Goal: Transaction & Acquisition: Obtain resource

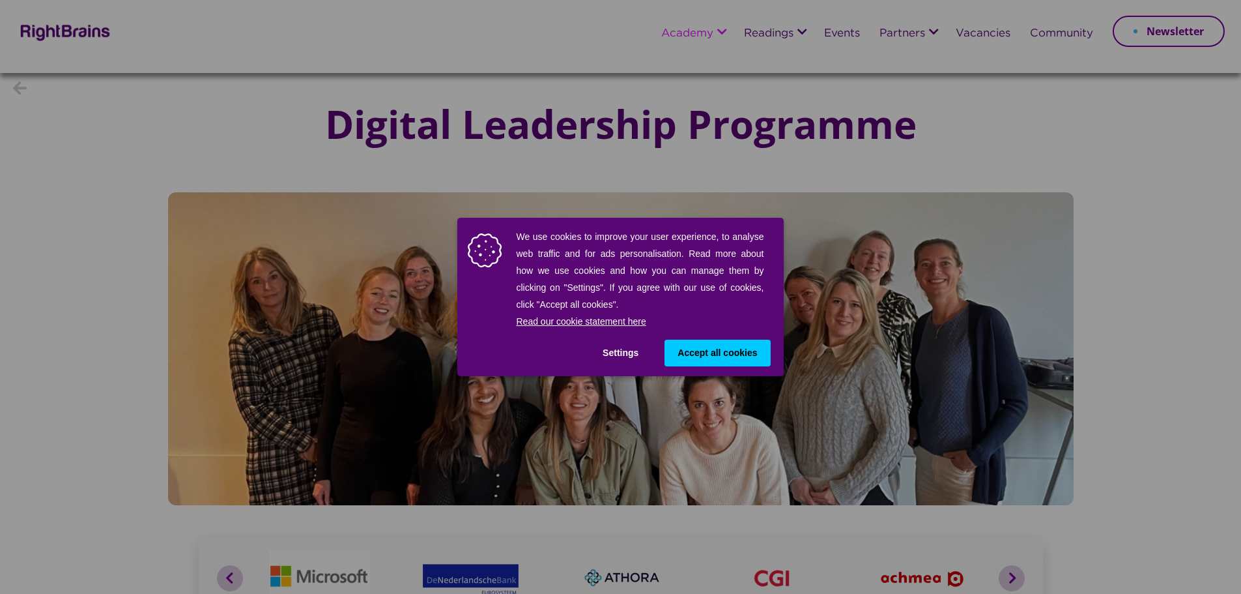
click at [744, 356] on span "Accept all cookies" at bounding box center [718, 353] width 80 height 14
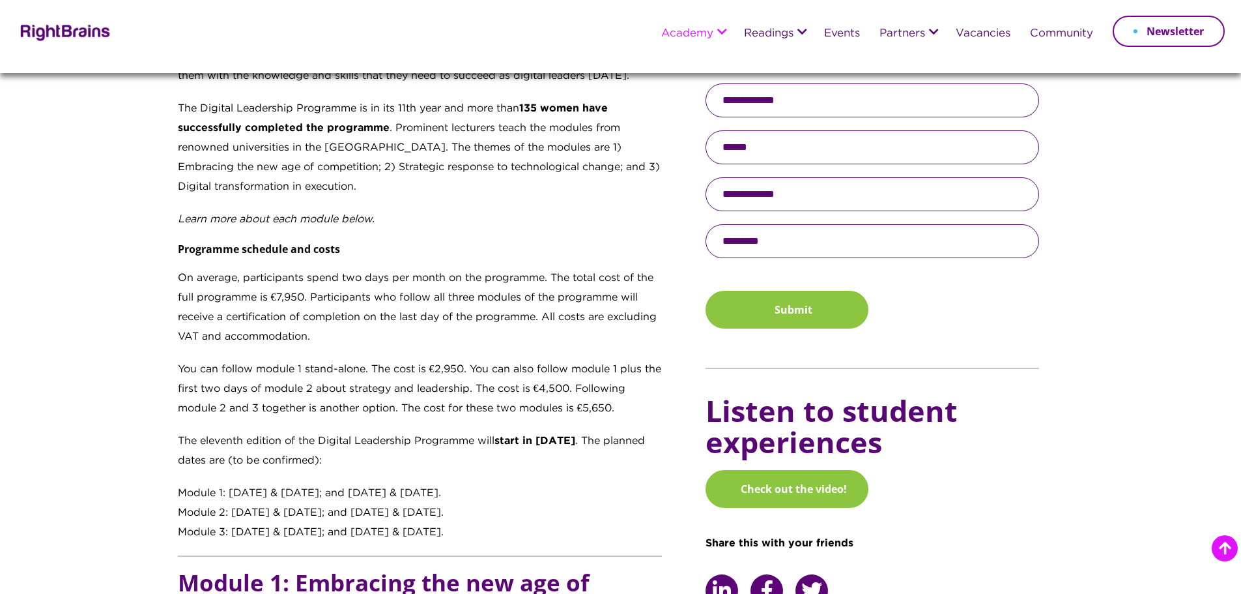
scroll to position [782, 0]
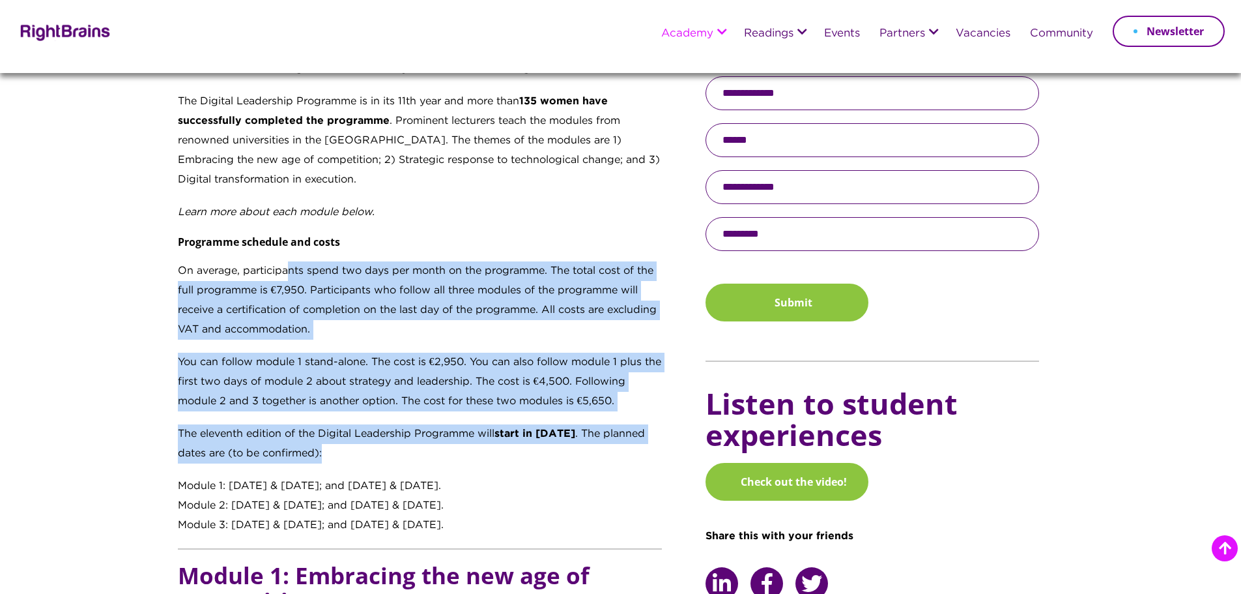
drag, startPoint x: 353, startPoint y: 292, endPoint x: 528, endPoint y: 453, distance: 238.0
click at [528, 453] on div "Transforming digital learners into digital leaders Recognising that tomorrow’s …" at bounding box center [420, 184] width 485 height 701
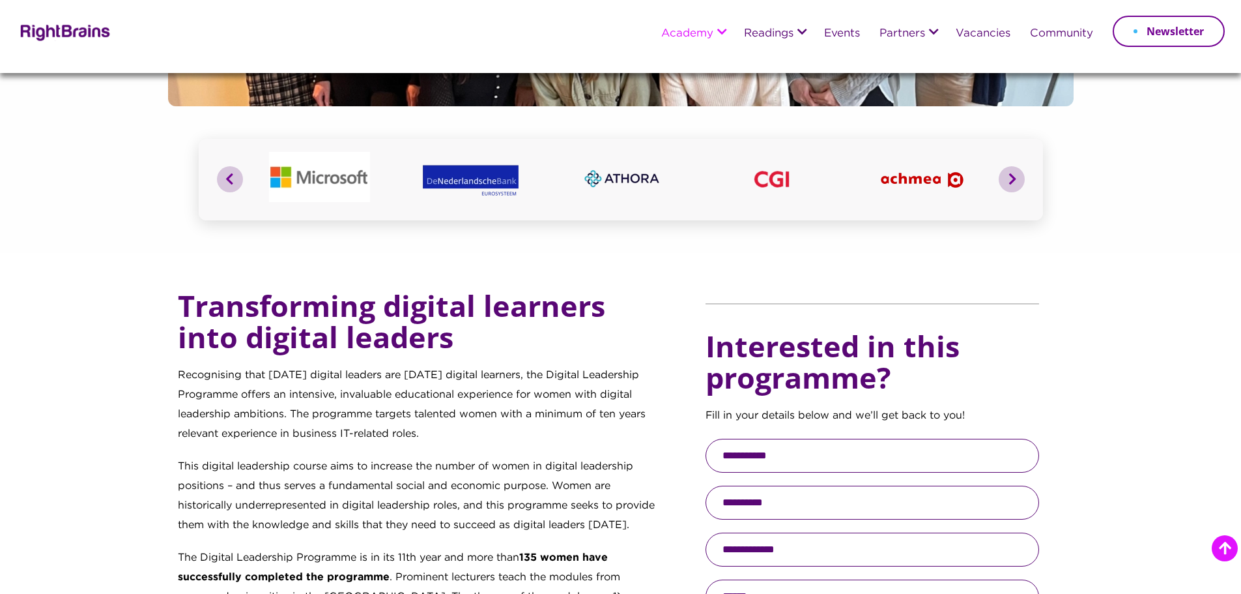
scroll to position [0, 0]
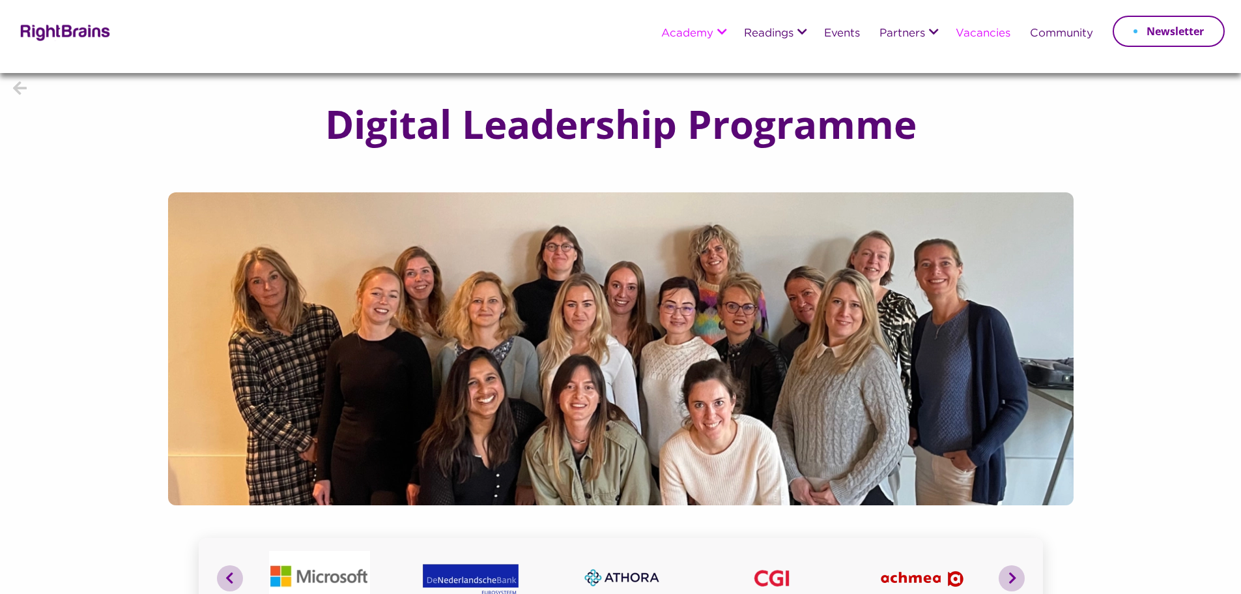
click at [976, 27] on li "Vacancies" at bounding box center [983, 34] width 74 height 34
click at [975, 32] on link "Vacancies" at bounding box center [983, 34] width 55 height 12
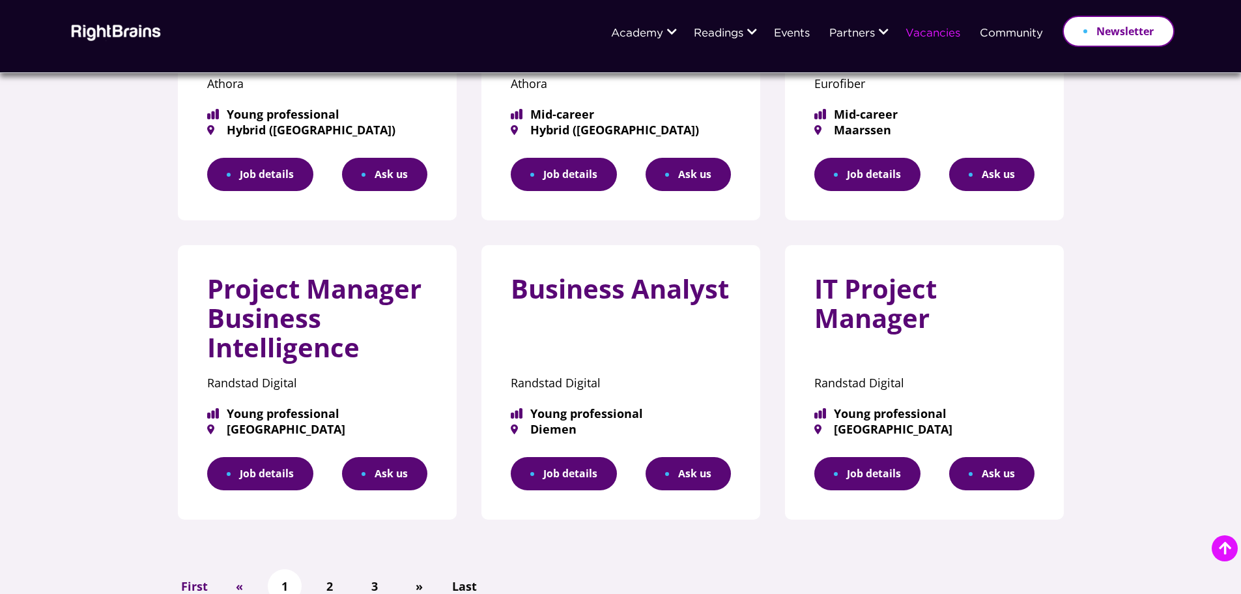
scroll to position [652, 0]
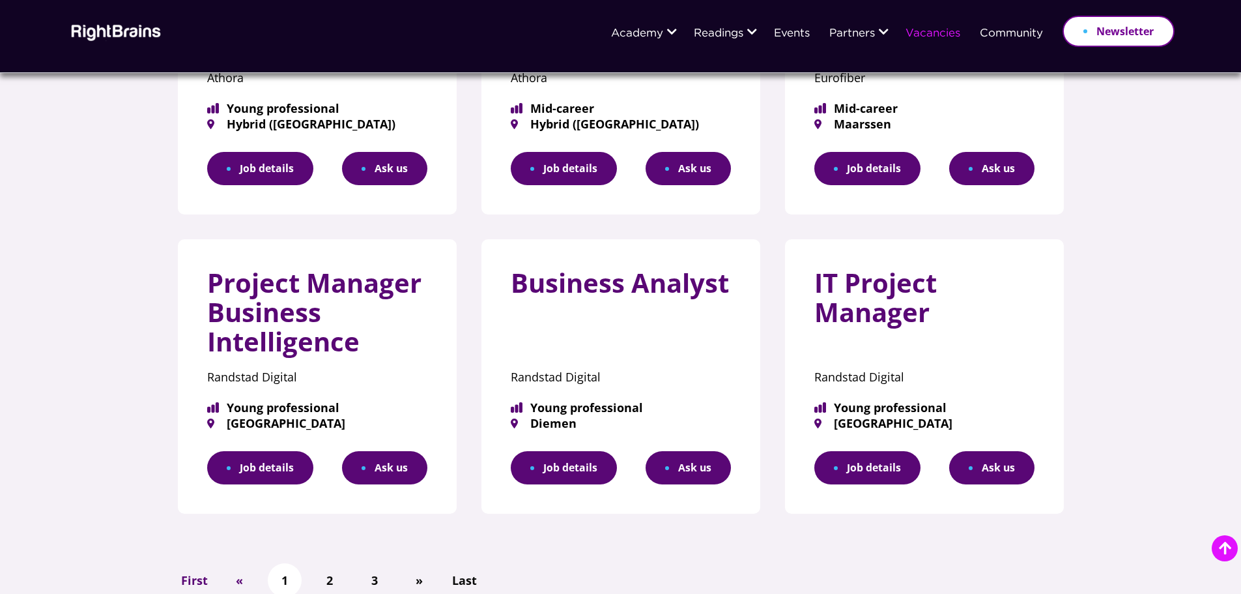
click at [578, 270] on h3 "Business Analyst" at bounding box center [621, 287] width 220 height 39
click at [574, 470] on link "Job details" at bounding box center [564, 467] width 106 height 33
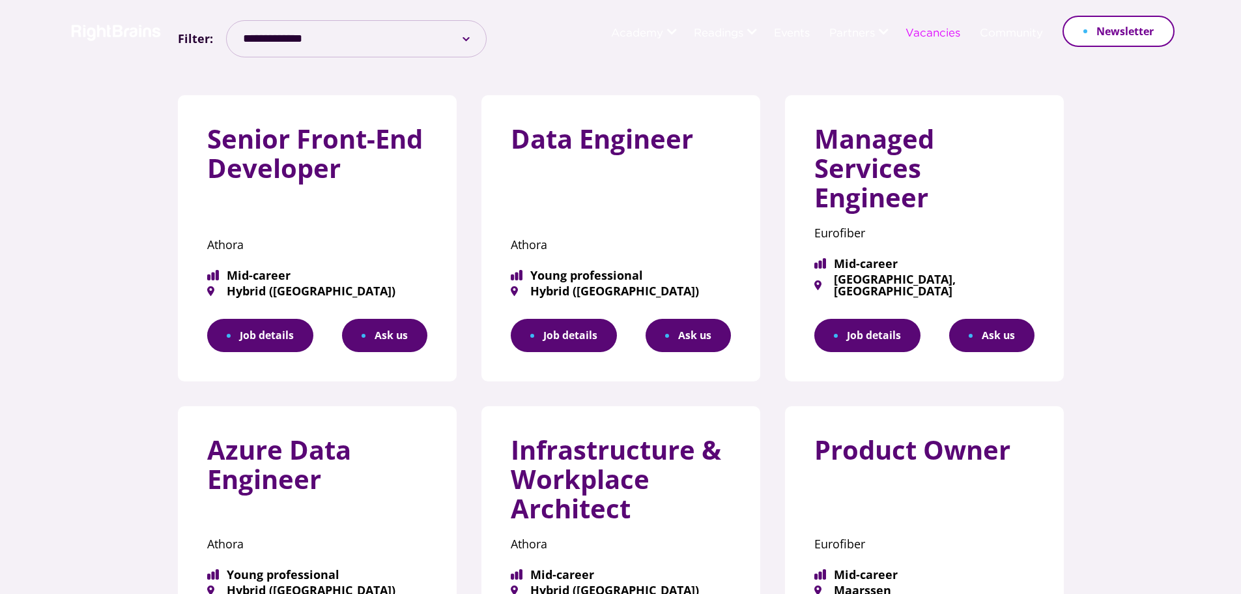
scroll to position [0, 0]
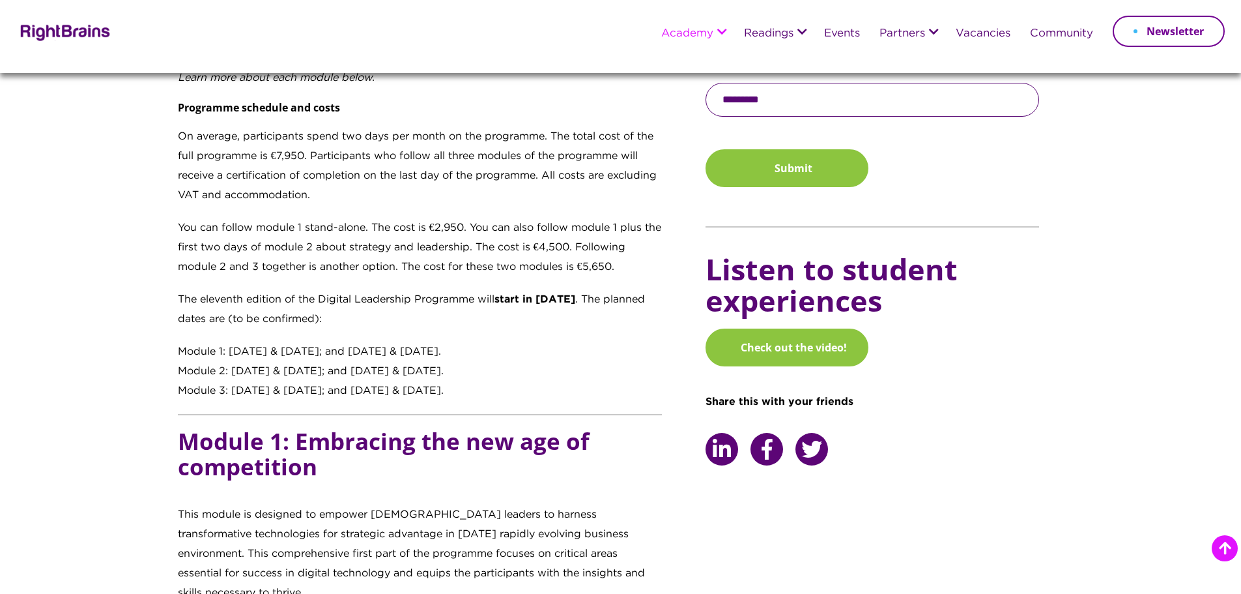
scroll to position [977, 0]
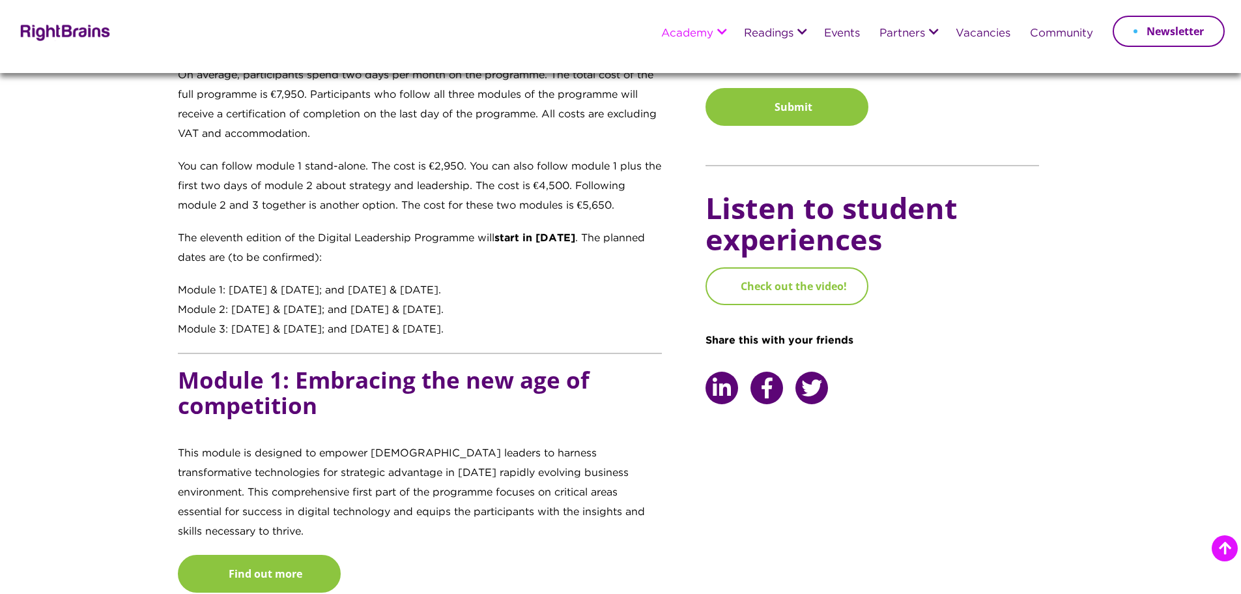
click at [772, 283] on link "Check out the video!" at bounding box center [787, 286] width 163 height 38
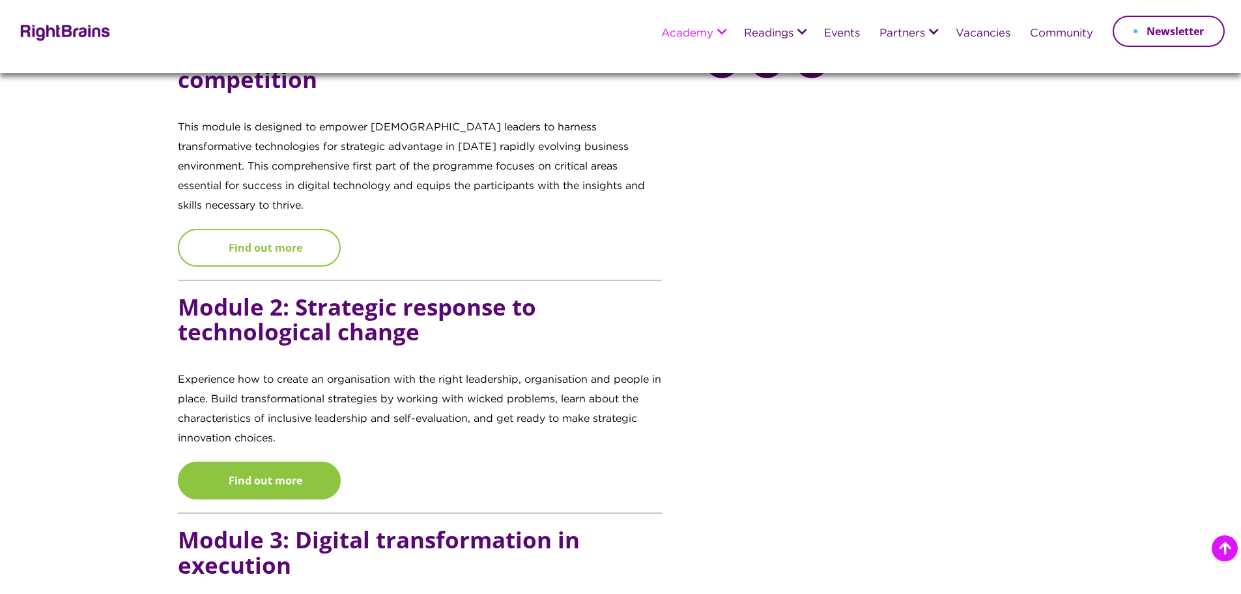
click at [313, 229] on link "Find out more" at bounding box center [259, 248] width 163 height 38
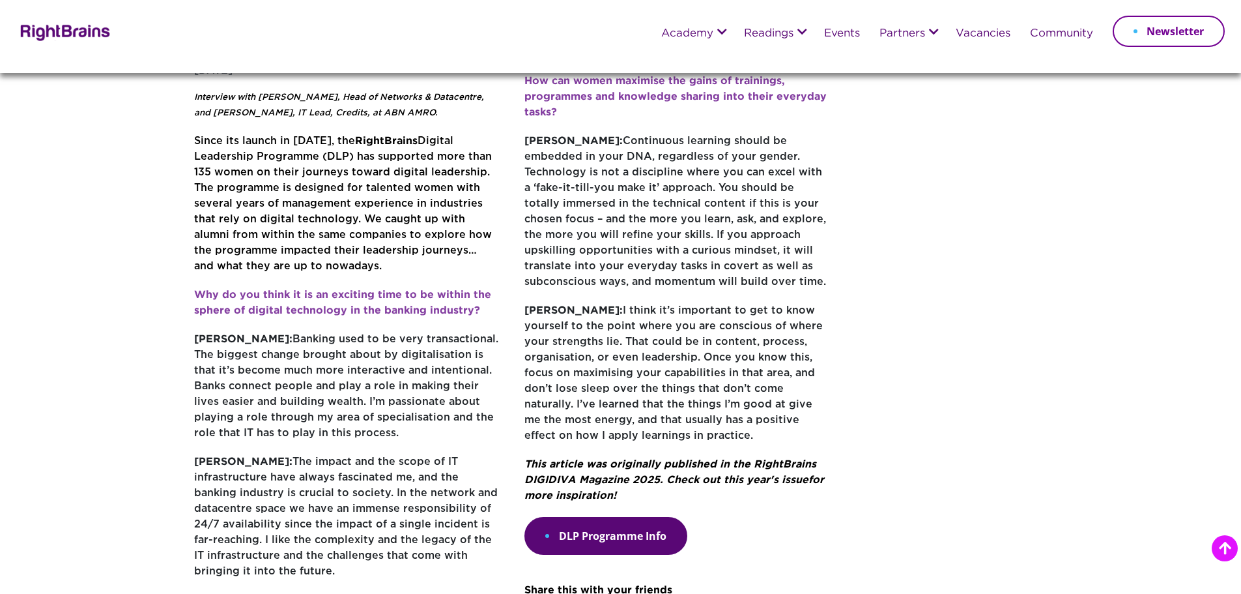
scroll to position [586, 0]
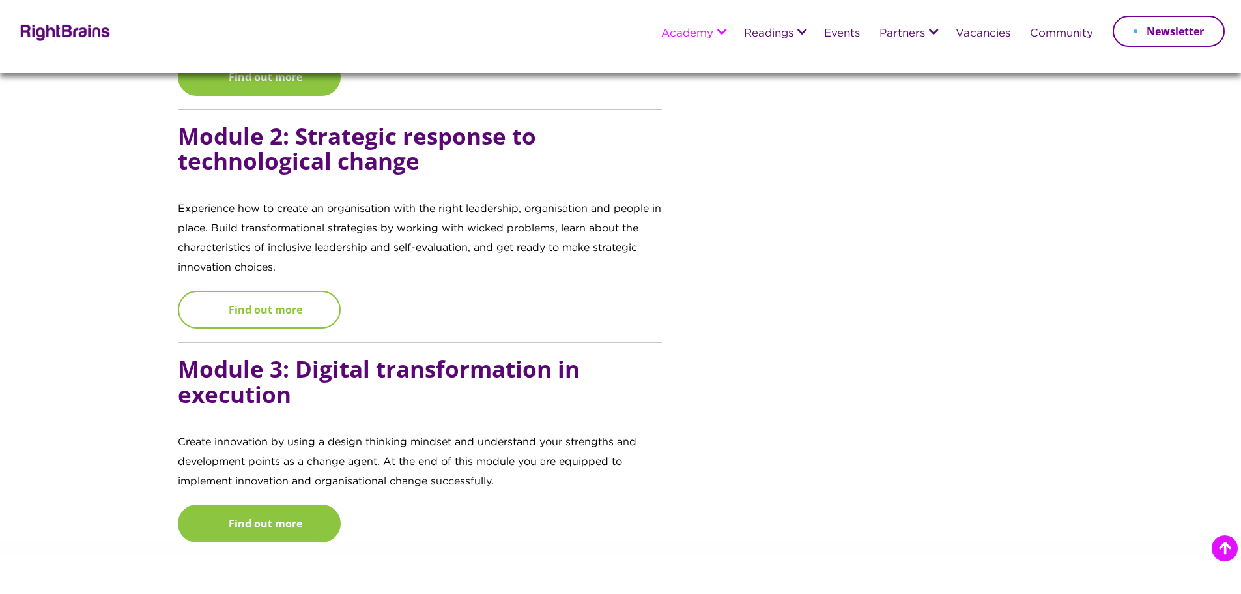
scroll to position [1633, 0]
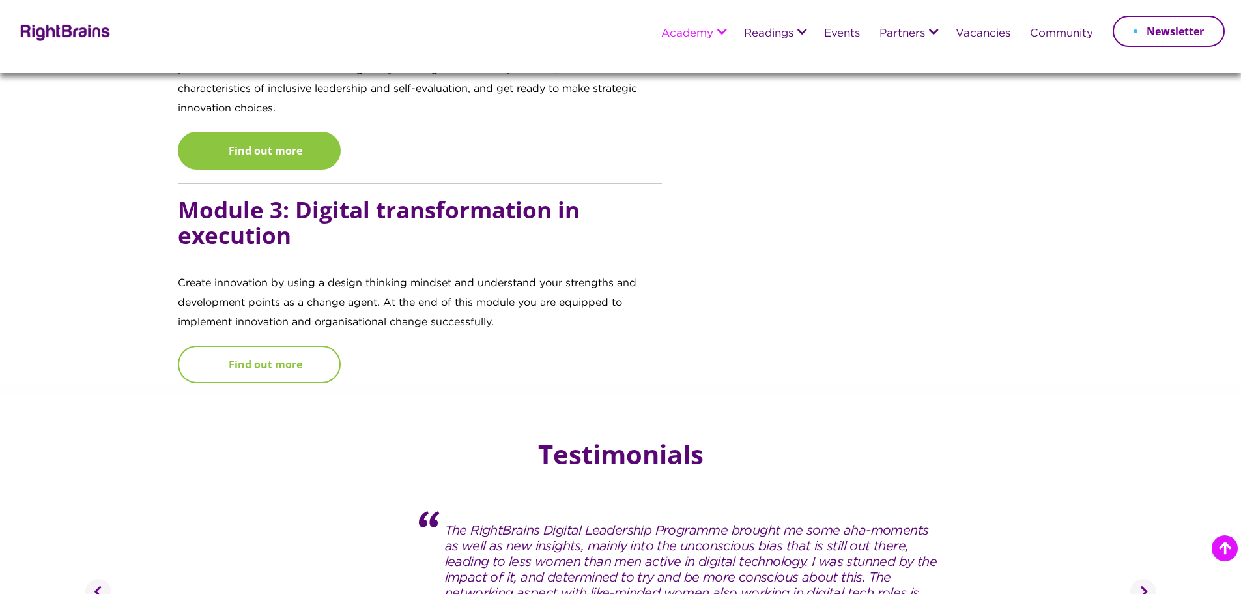
click at [311, 346] on link "Find out more" at bounding box center [259, 364] width 163 height 38
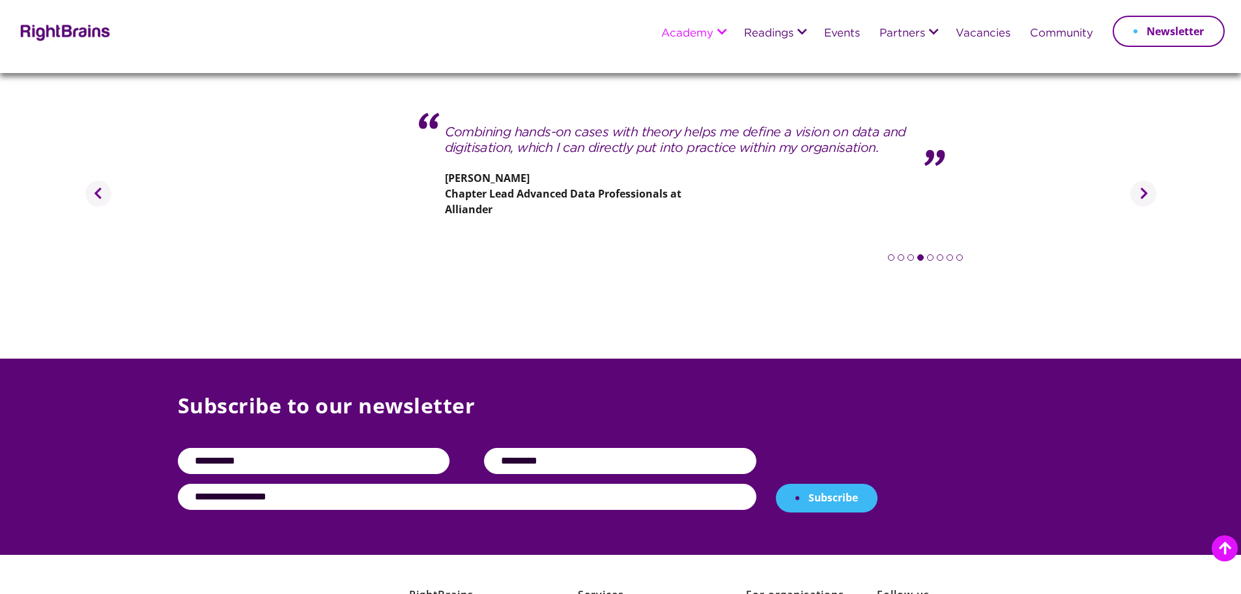
scroll to position [2238, 0]
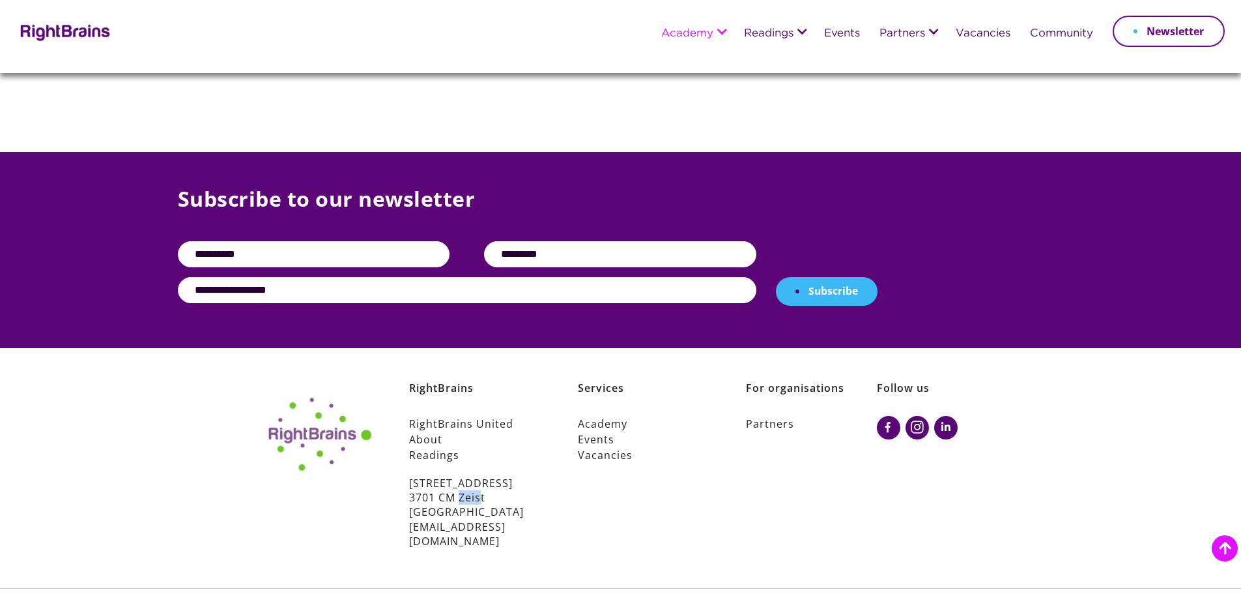
drag, startPoint x: 457, startPoint y: 478, endPoint x: 478, endPoint y: 474, distance: 21.7
click at [478, 476] on p "Prins Hendriklaan 6 3701 CM Zeist The Netherlands info@rightbrains.nl" at bounding box center [474, 512] width 131 height 73
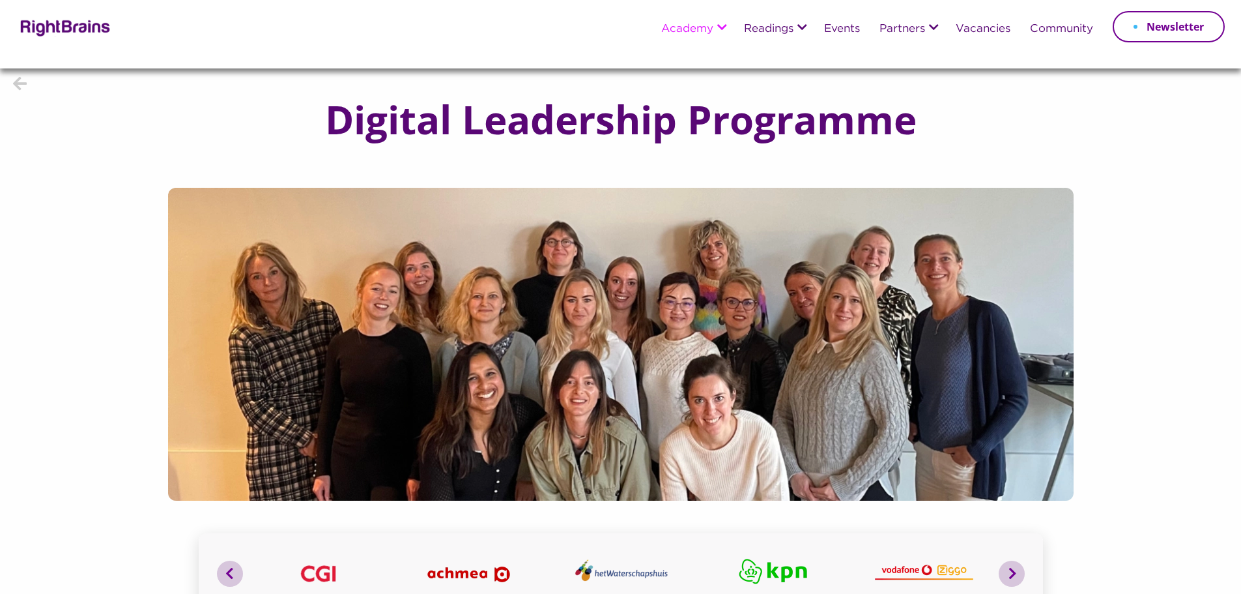
scroll to position [0, 0]
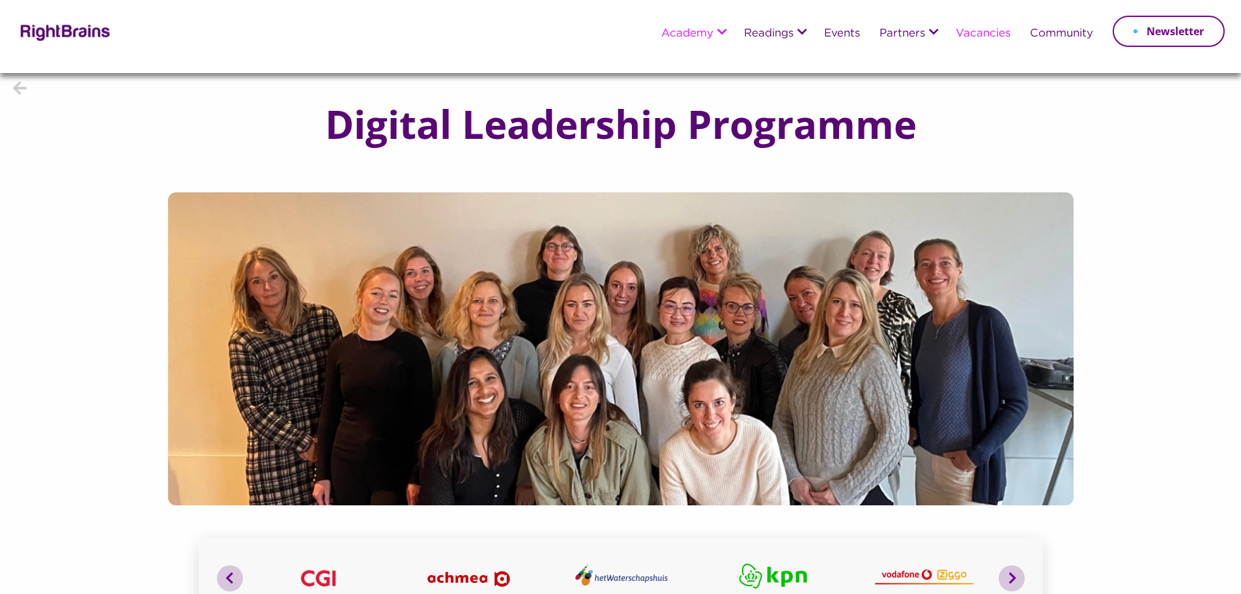
click at [979, 30] on link "Vacancies" at bounding box center [983, 34] width 55 height 12
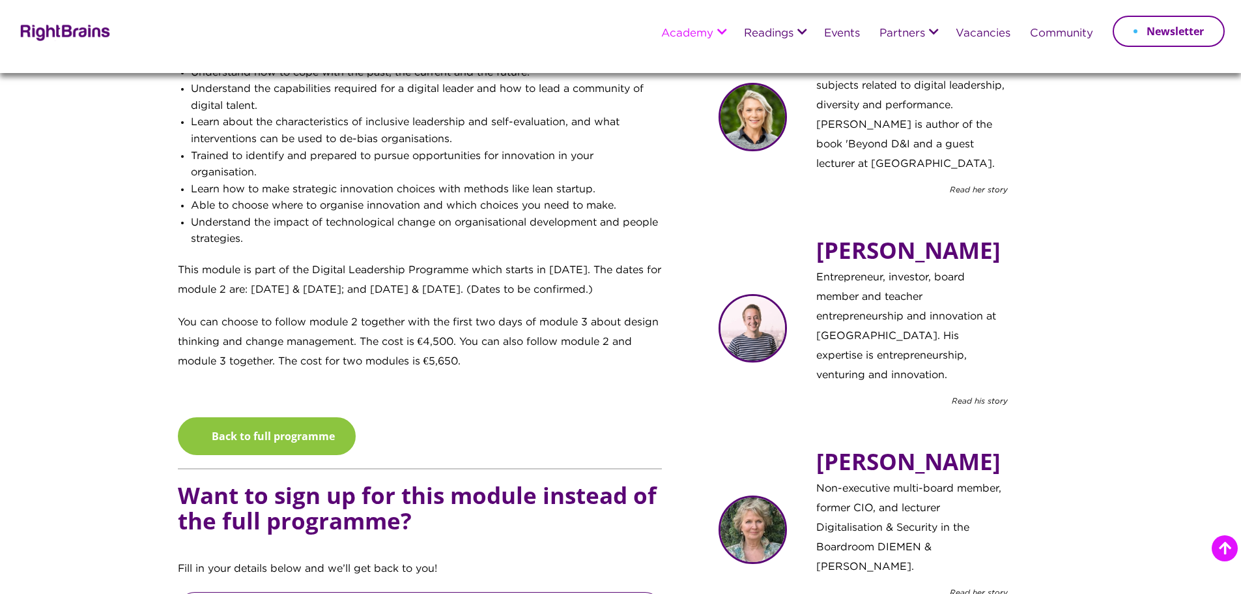
scroll to position [717, 0]
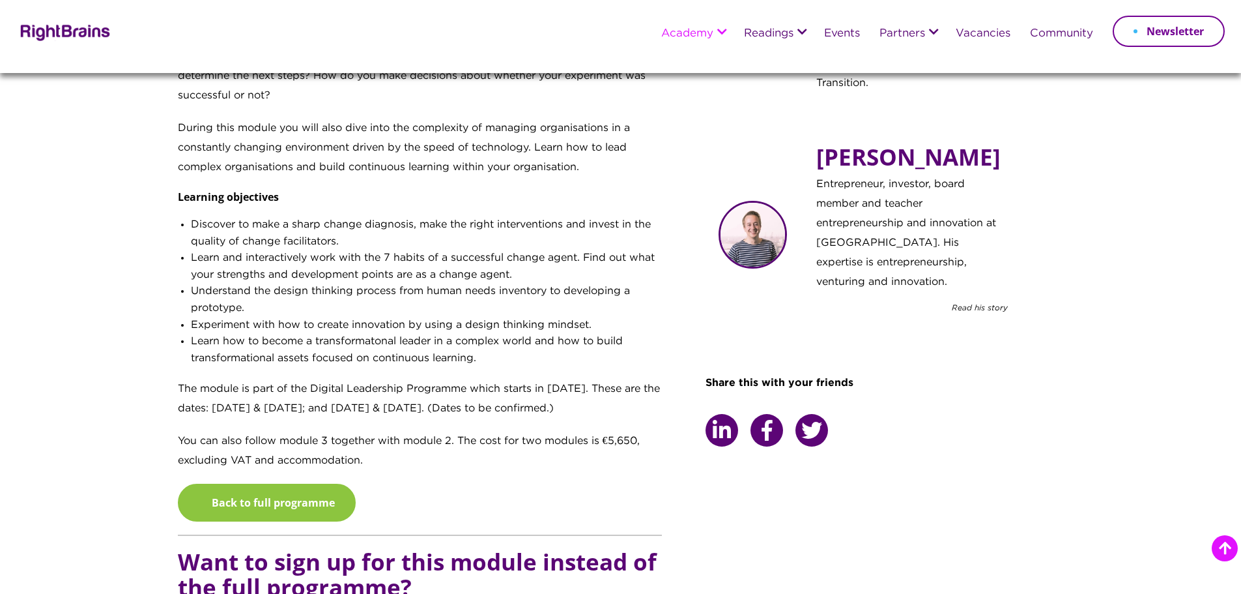
scroll to position [847, 0]
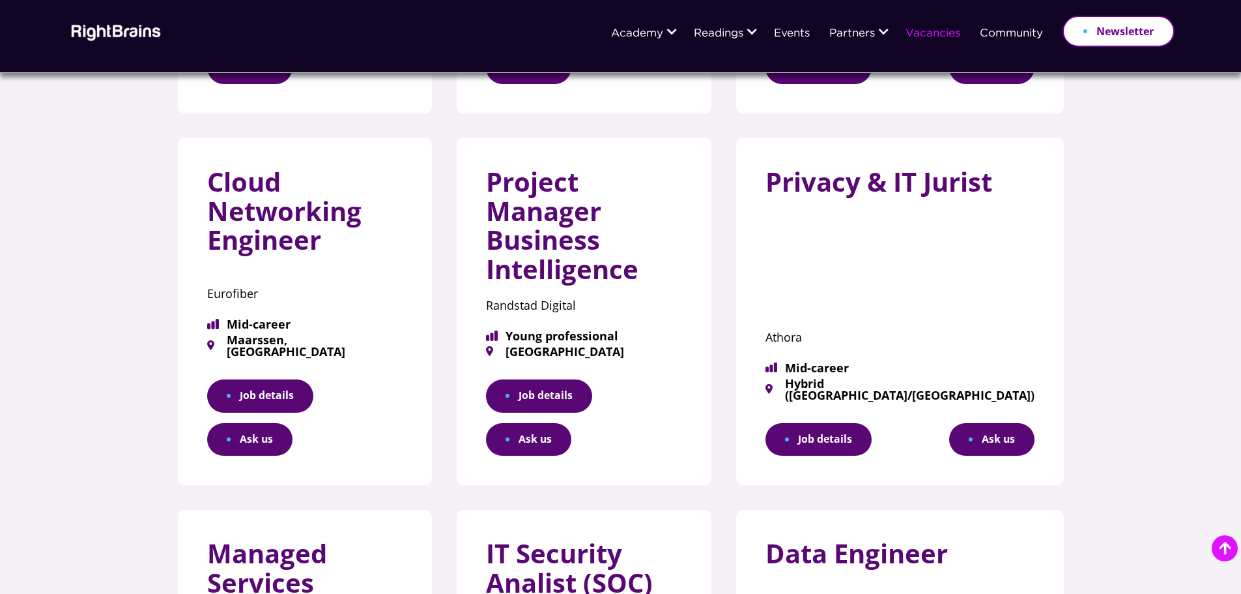
scroll to position [847, 0]
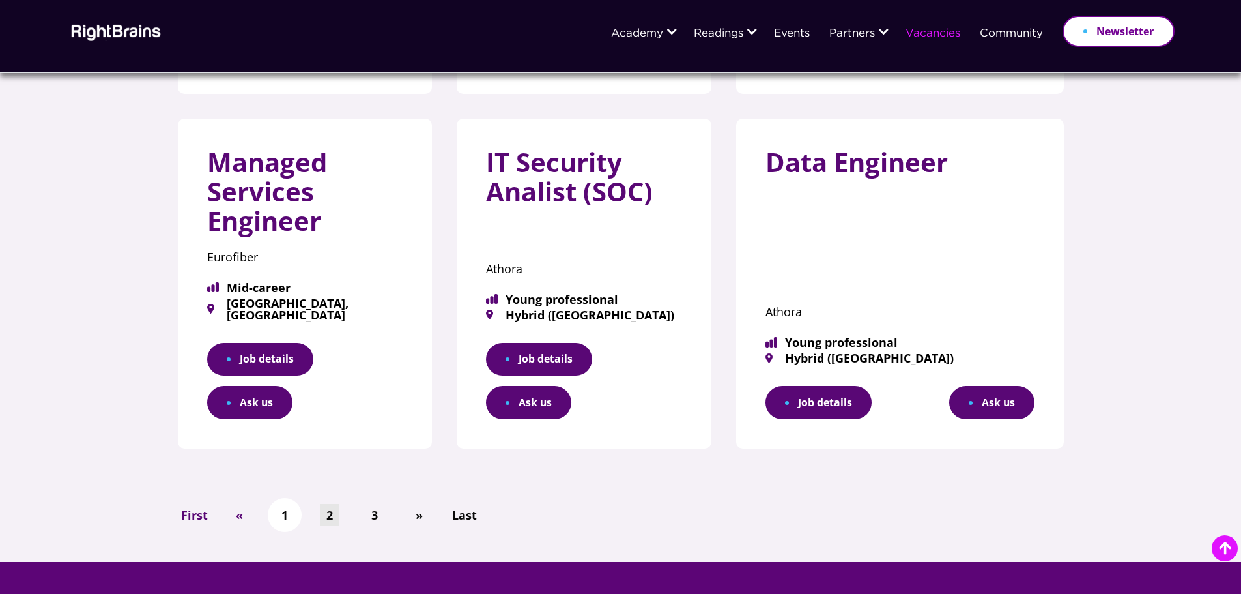
click at [329, 504] on link "2" at bounding box center [330, 515] width 20 height 23
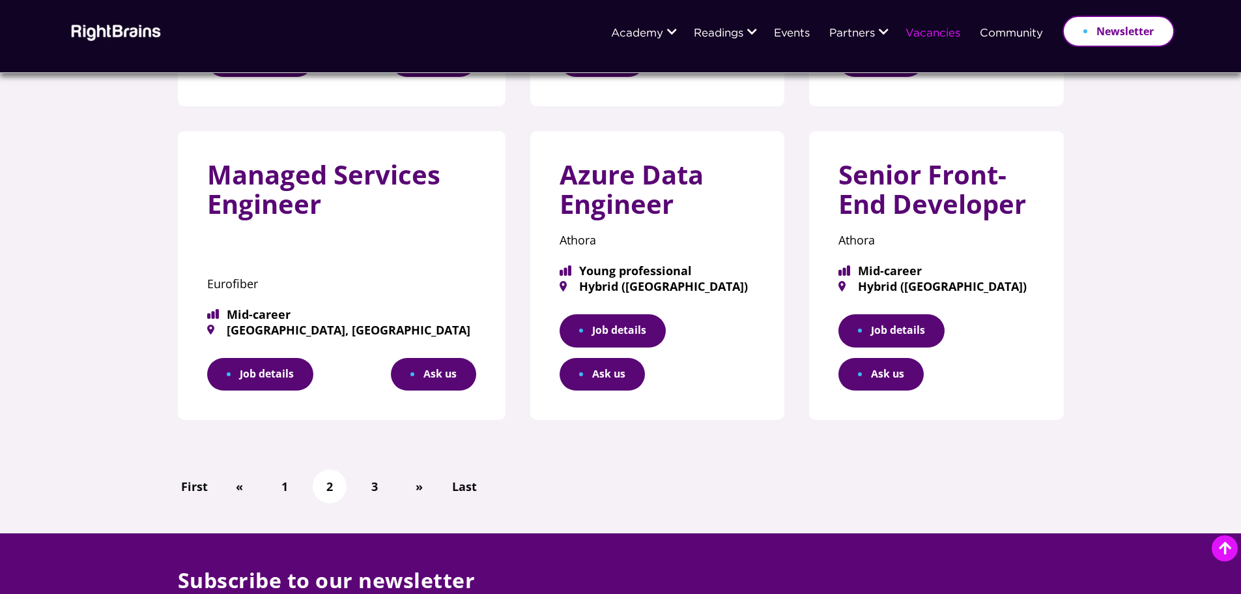
scroll to position [847, 0]
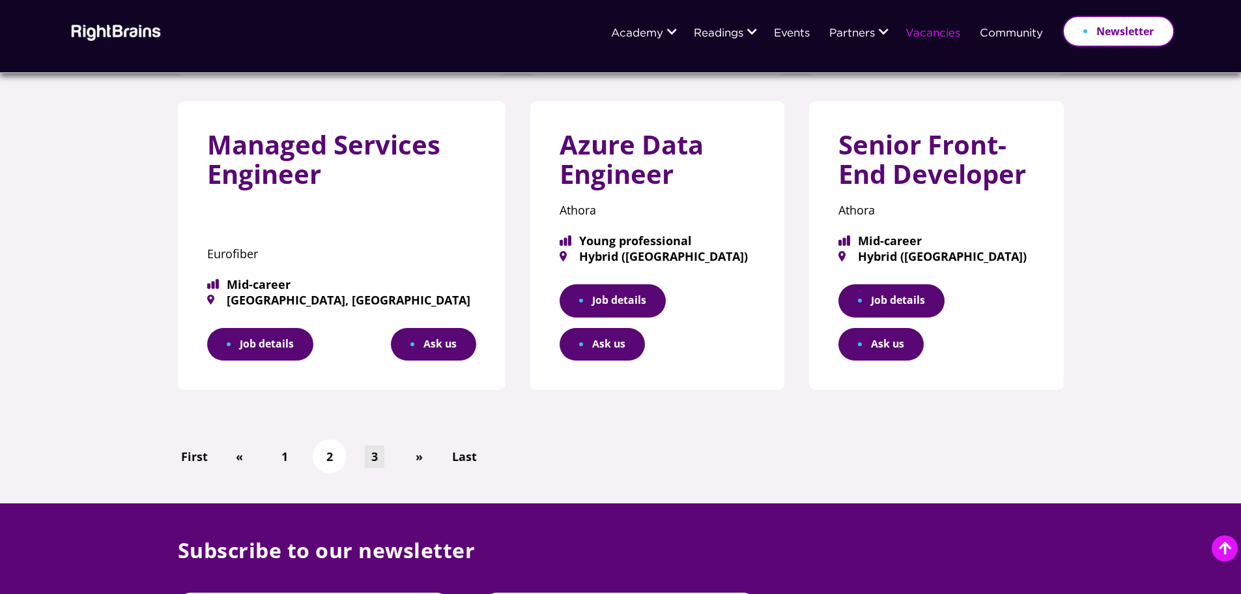
click at [381, 445] on link "3" at bounding box center [375, 456] width 20 height 23
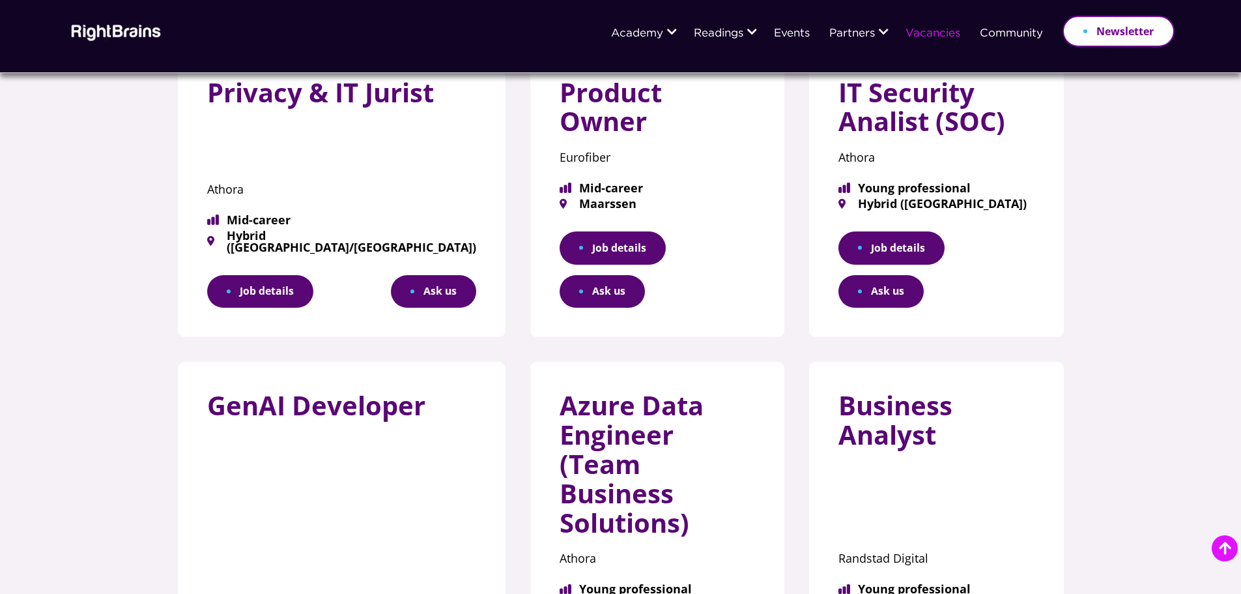
scroll to position [652, 0]
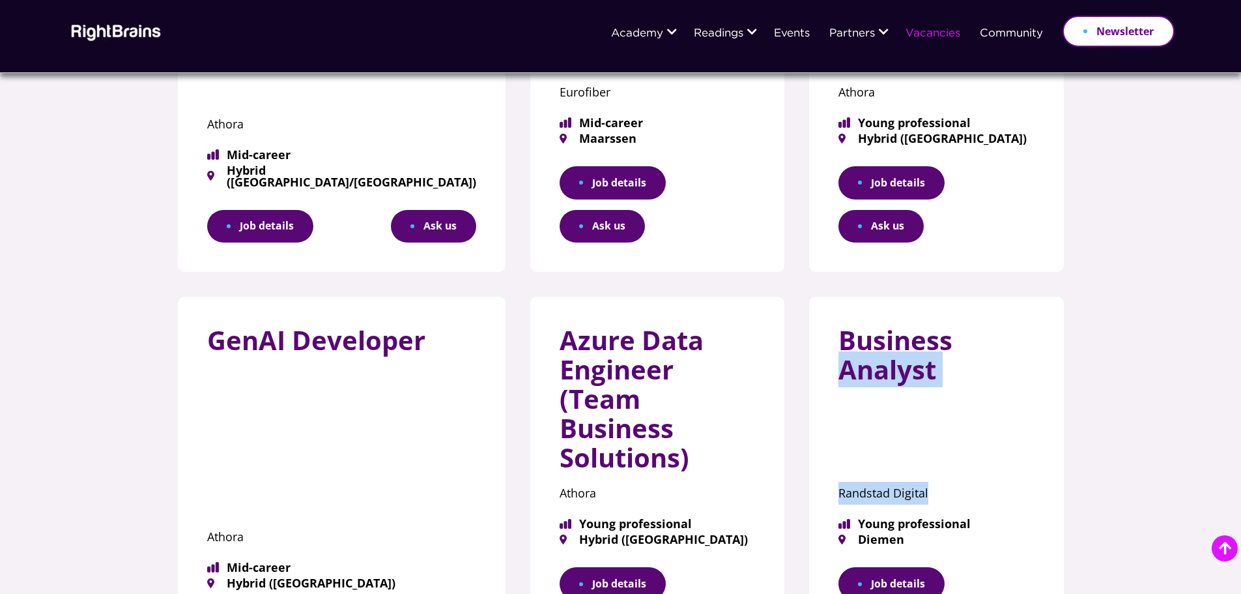
click at [940, 326] on div "Business Analyst Randstad Digital" at bounding box center [937, 415] width 196 height 179
click at [895, 567] on link "Job details" at bounding box center [892, 583] width 106 height 33
click at [1135, 217] on section "**********" at bounding box center [620, 154] width 1241 height 1265
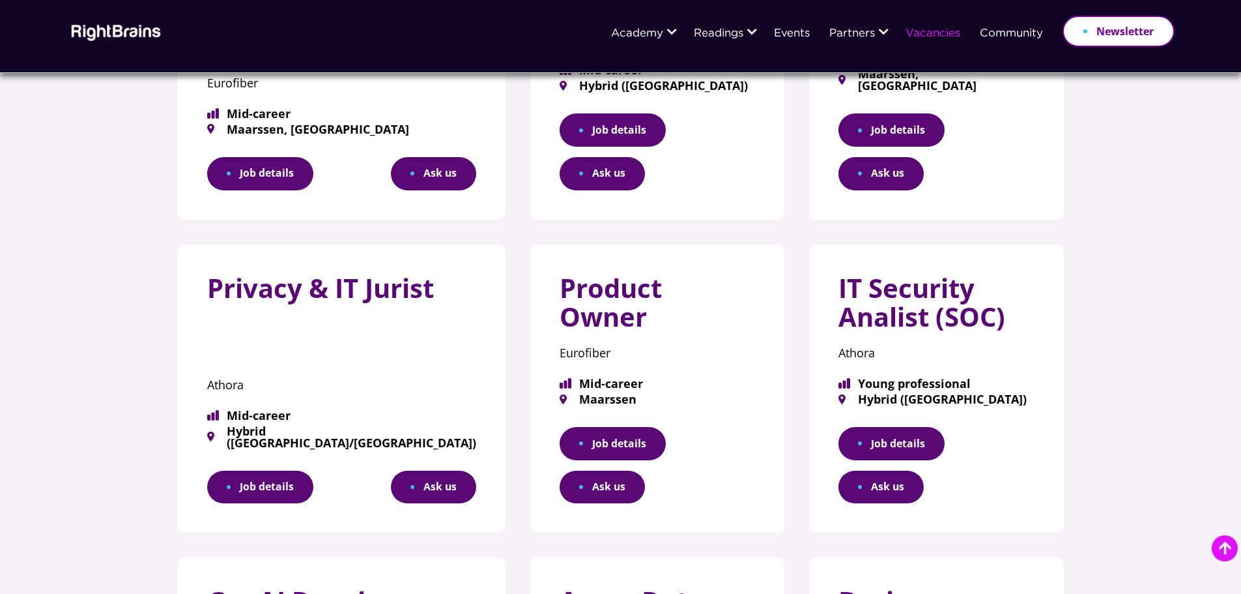
scroll to position [326, 0]
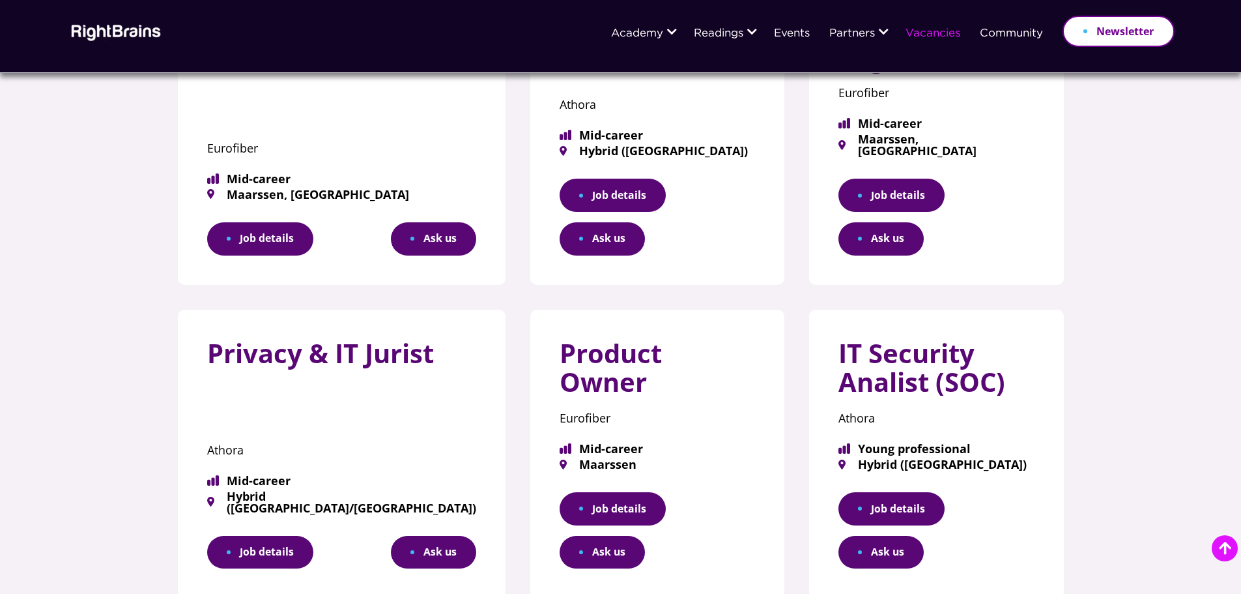
click at [591, 492] on link "Job details" at bounding box center [613, 508] width 106 height 33
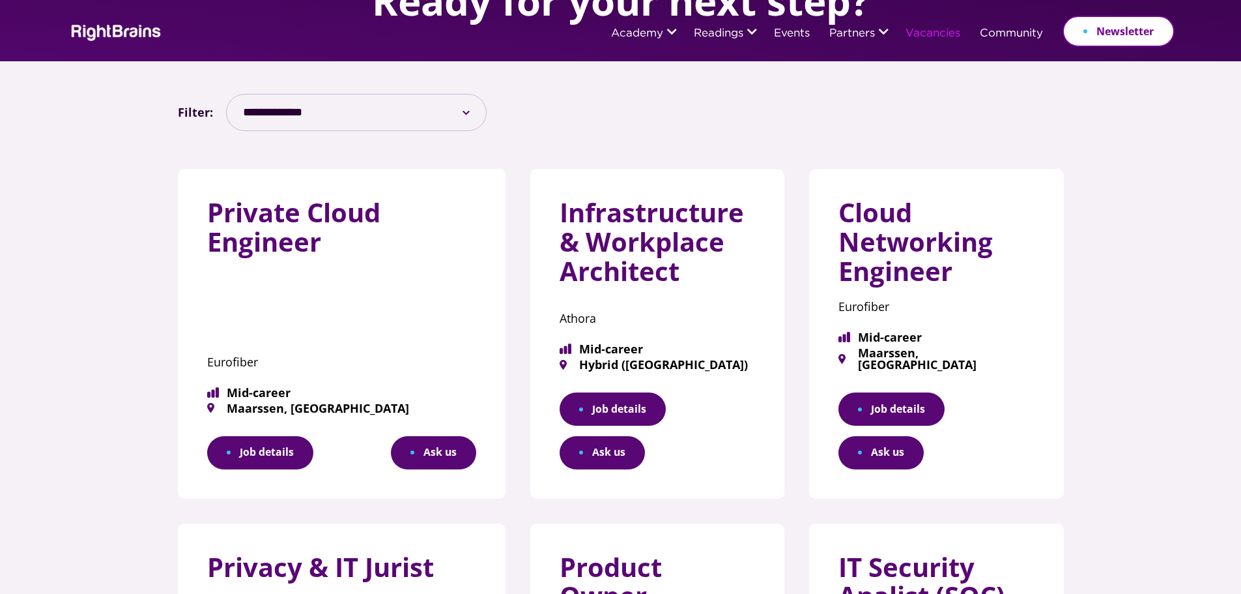
scroll to position [0, 0]
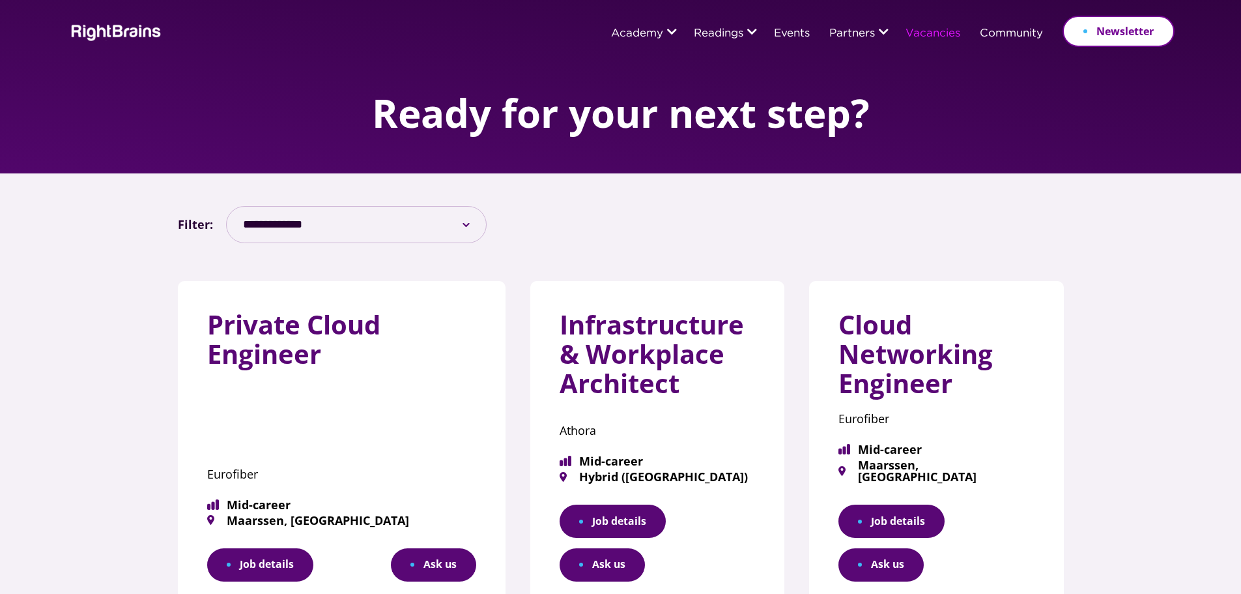
click at [127, 36] on img at bounding box center [114, 31] width 94 height 19
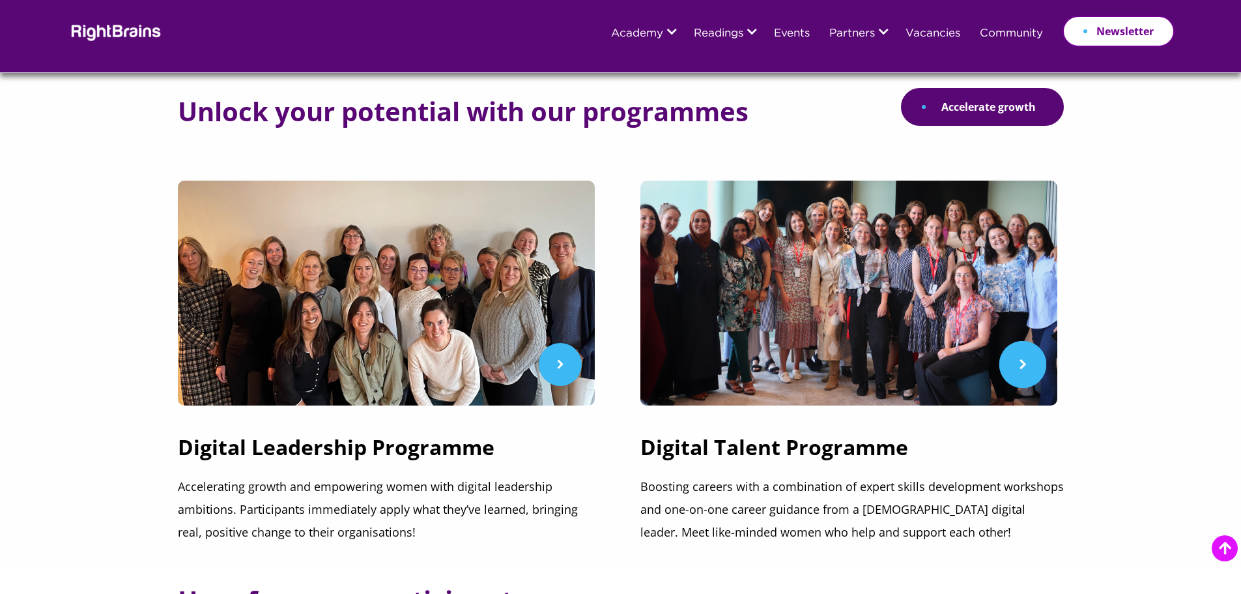
scroll to position [391, 0]
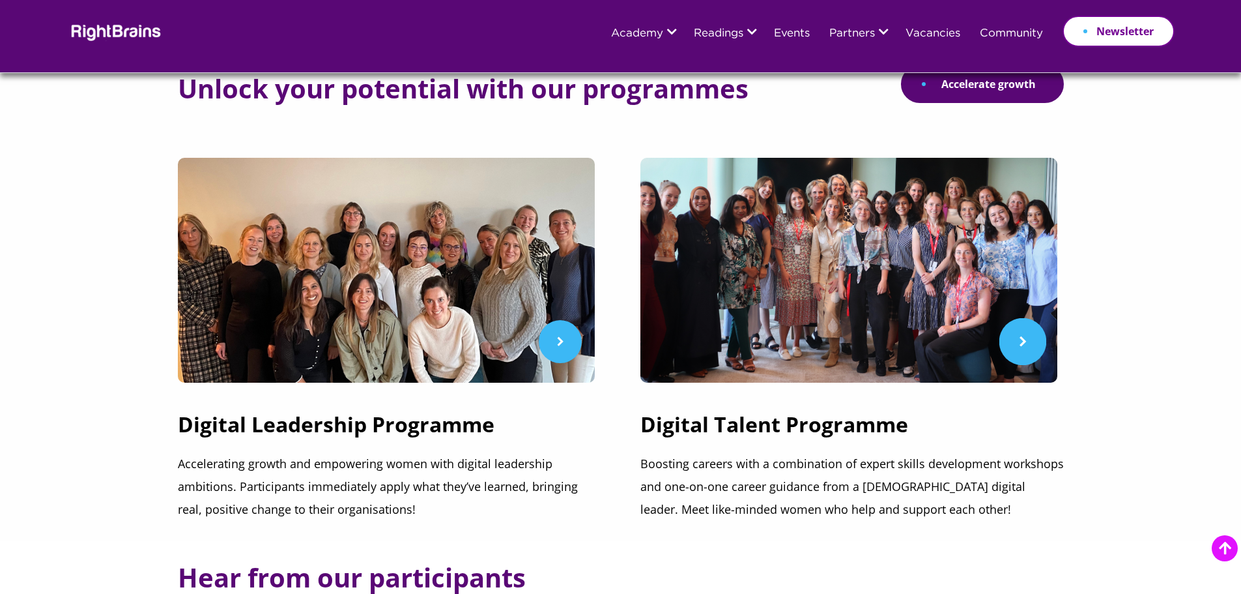
click at [1029, 349] on link at bounding box center [853, 270] width 424 height 225
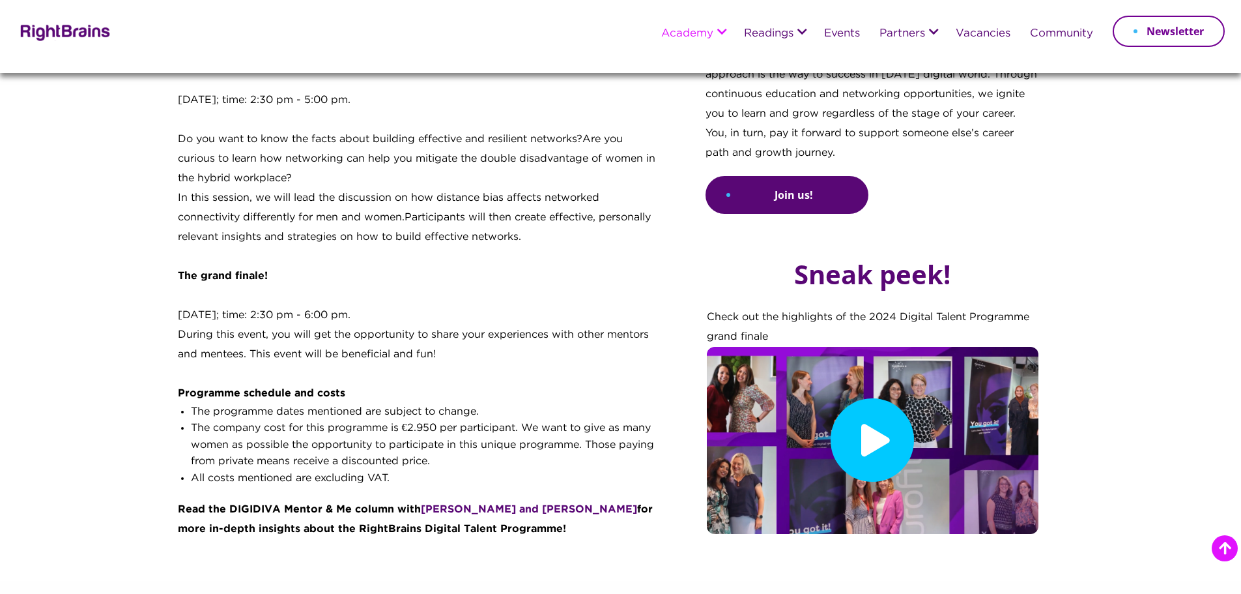
scroll to position [1694, 0]
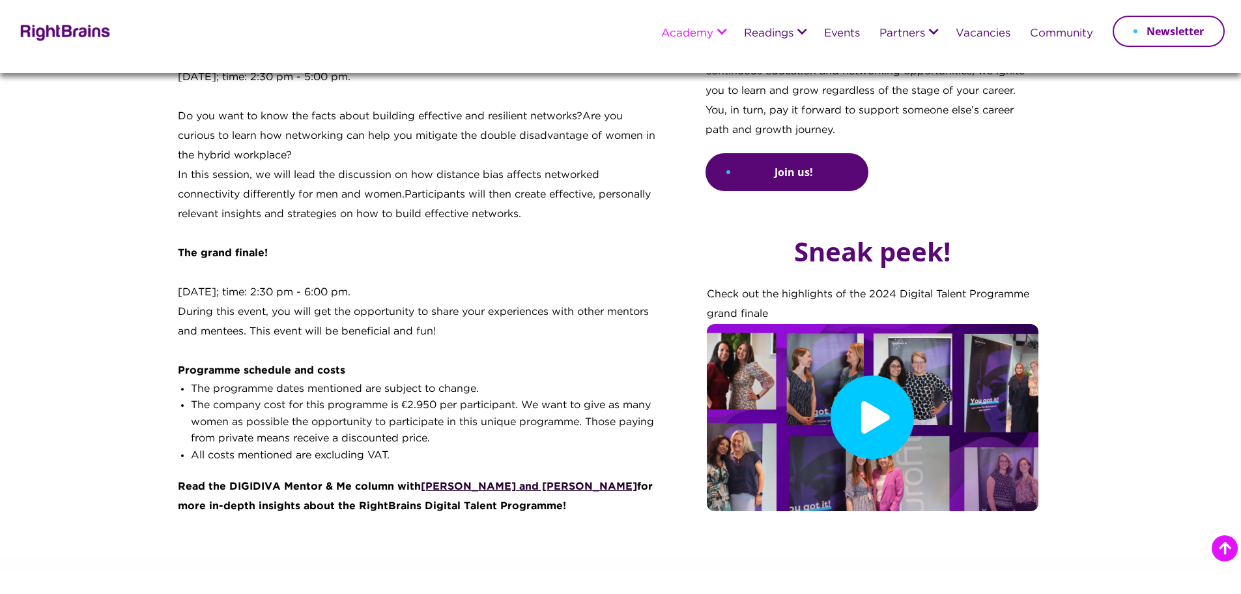
click at [461, 484] on link "Benji Coetzee and Katya Olivia" at bounding box center [529, 487] width 216 height 10
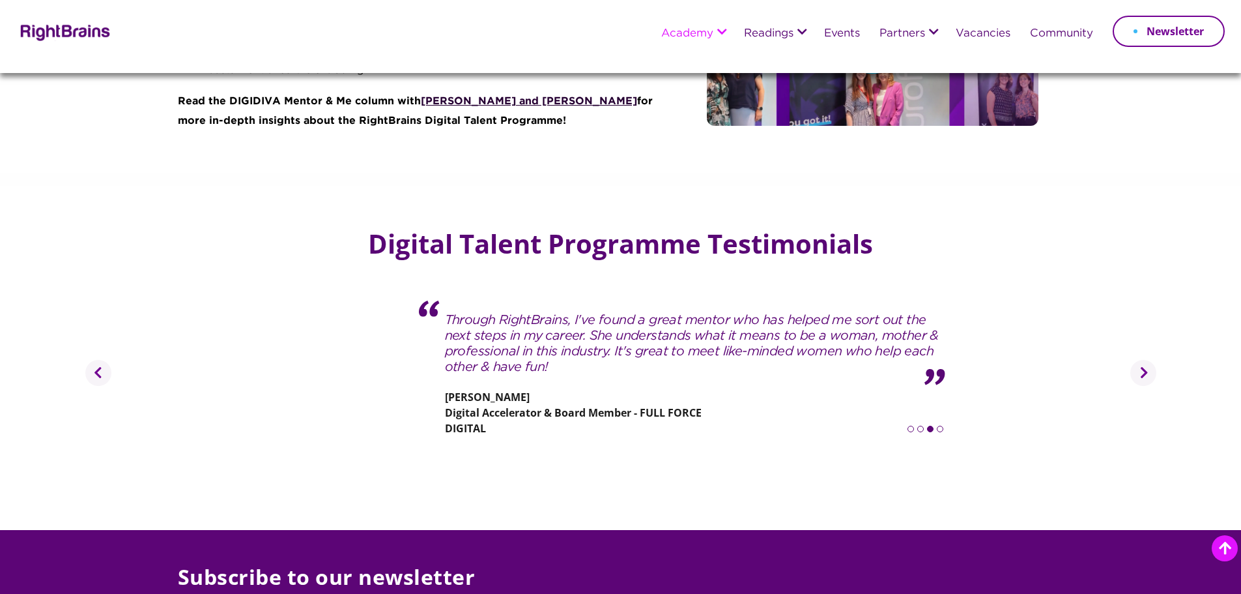
scroll to position [2150, 0]
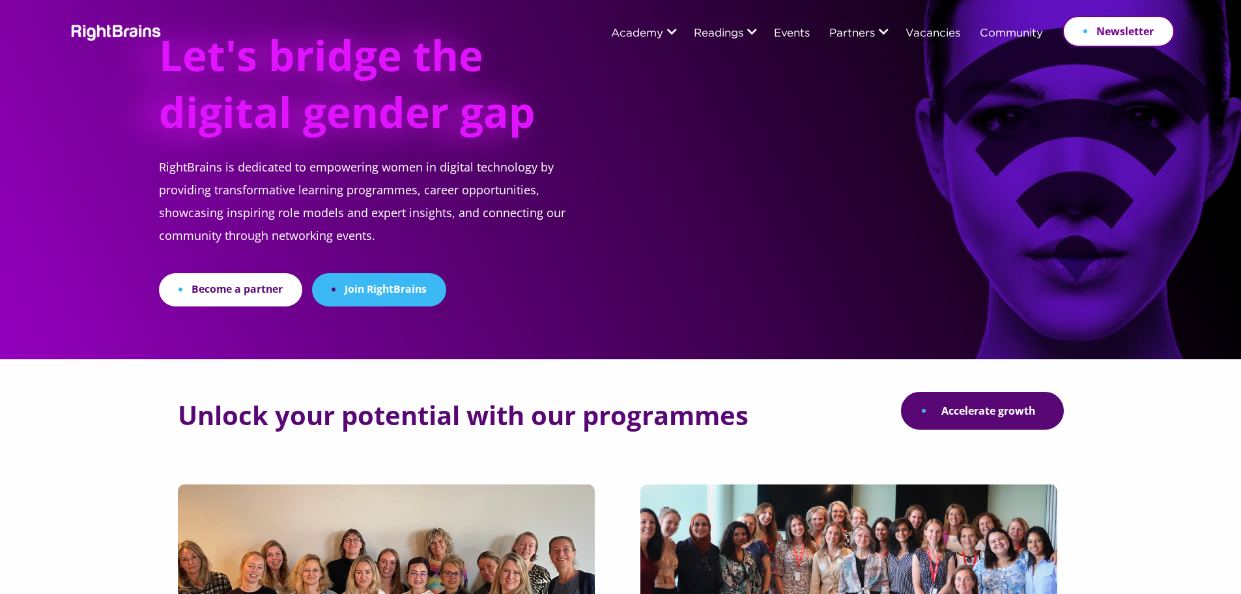
scroll to position [65, 0]
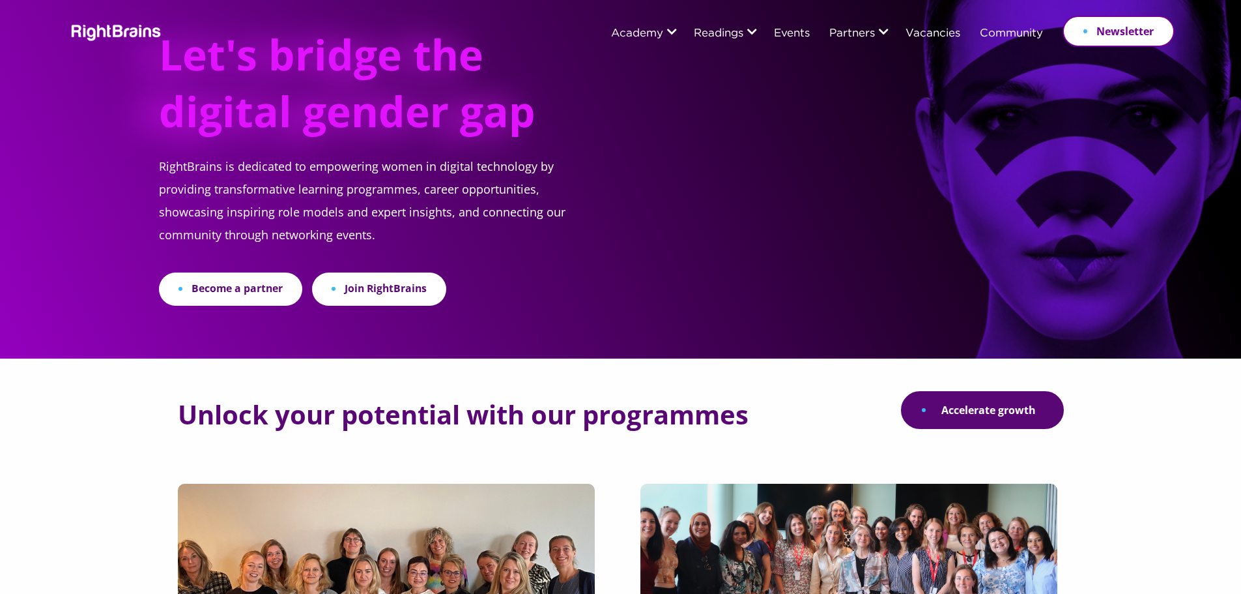
click at [335, 285] on link "Join RightBrains" at bounding box center [379, 288] width 134 height 33
